Goal: Task Accomplishment & Management: Manage account settings

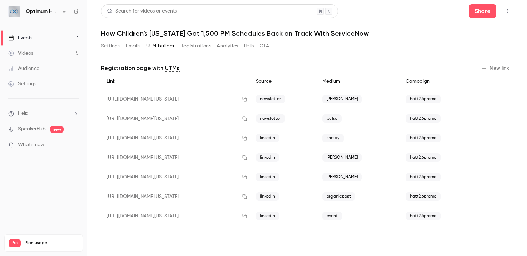
click at [40, 38] on link "Events 1" at bounding box center [43, 37] width 87 height 15
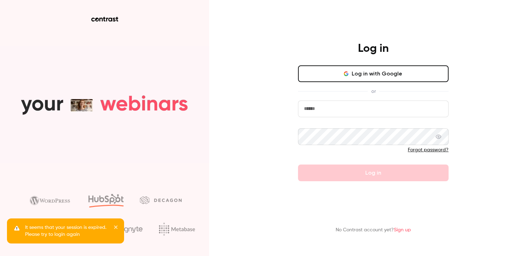
click at [366, 75] on button "Log in with Google" at bounding box center [373, 74] width 151 height 17
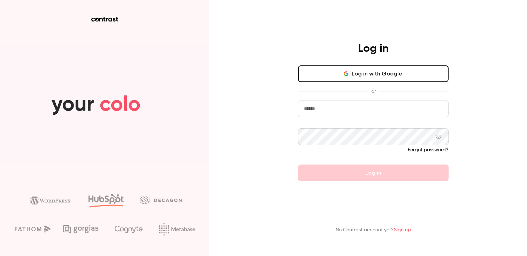
click at [343, 74] on button "Log in with Google" at bounding box center [373, 74] width 151 height 17
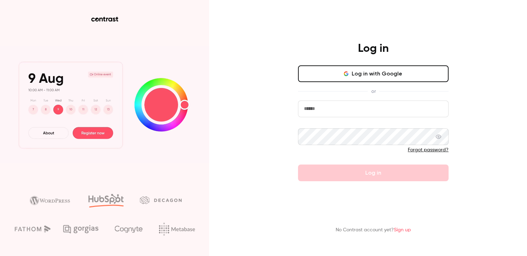
click at [309, 29] on main "Log in Log in with Google or Forgot password? Log in No Contrast account yet? S…" at bounding box center [373, 128] width 181 height 256
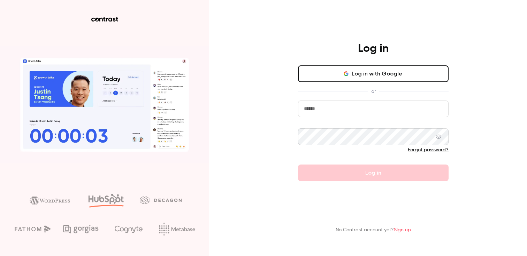
click at [359, 72] on button "Log in with Google" at bounding box center [373, 74] width 151 height 17
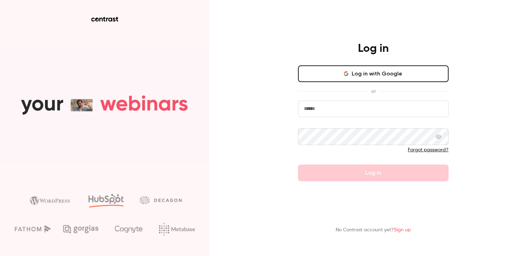
click at [327, 108] on input "email" at bounding box center [373, 109] width 151 height 17
type input "**********"
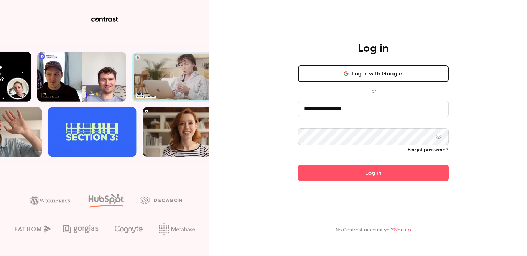
click at [298, 165] on button "Log in" at bounding box center [373, 173] width 151 height 17
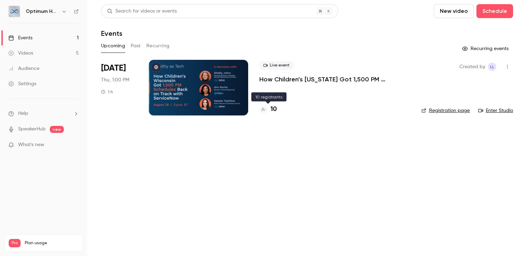
click at [274, 111] on h4 "10" at bounding box center [273, 109] width 6 height 9
